Goal: Transaction & Acquisition: Purchase product/service

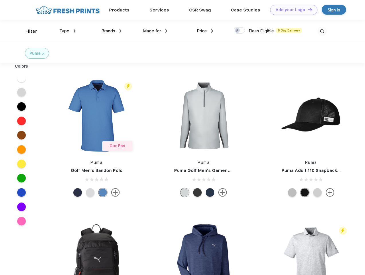
click at [292, 10] on link "Add your Logo Design Tool" at bounding box center [293, 10] width 47 height 10
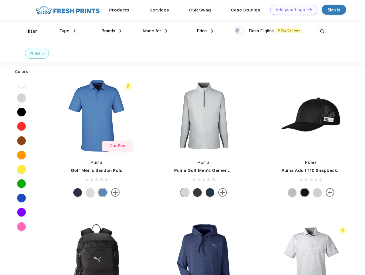
click at [0, 0] on div "Design Tool" at bounding box center [0, 0] width 0 height 0
click at [308, 9] on link "Add your Logo Design Tool" at bounding box center [293, 10] width 47 height 10
click at [28, 31] on div "Filter" at bounding box center [32, 31] width 12 height 7
click at [68, 31] on span "Type" at bounding box center [64, 30] width 10 height 5
click at [111, 31] on span "Brands" at bounding box center [108, 30] width 14 height 5
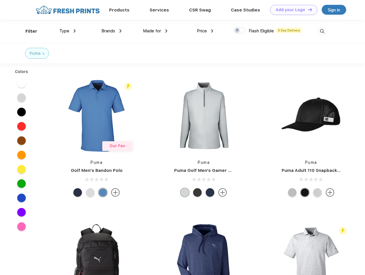
click at [155, 31] on span "Made for" at bounding box center [152, 30] width 18 height 5
click at [205, 31] on span "Price" at bounding box center [202, 30] width 10 height 5
click at [240, 31] on div at bounding box center [239, 30] width 11 height 6
click at [238, 31] on input "checkbox" at bounding box center [236, 29] width 4 height 4
click at [322, 31] on img at bounding box center [322, 31] width 9 height 9
